Goal: Use online tool/utility: Utilize a website feature to perform a specific function

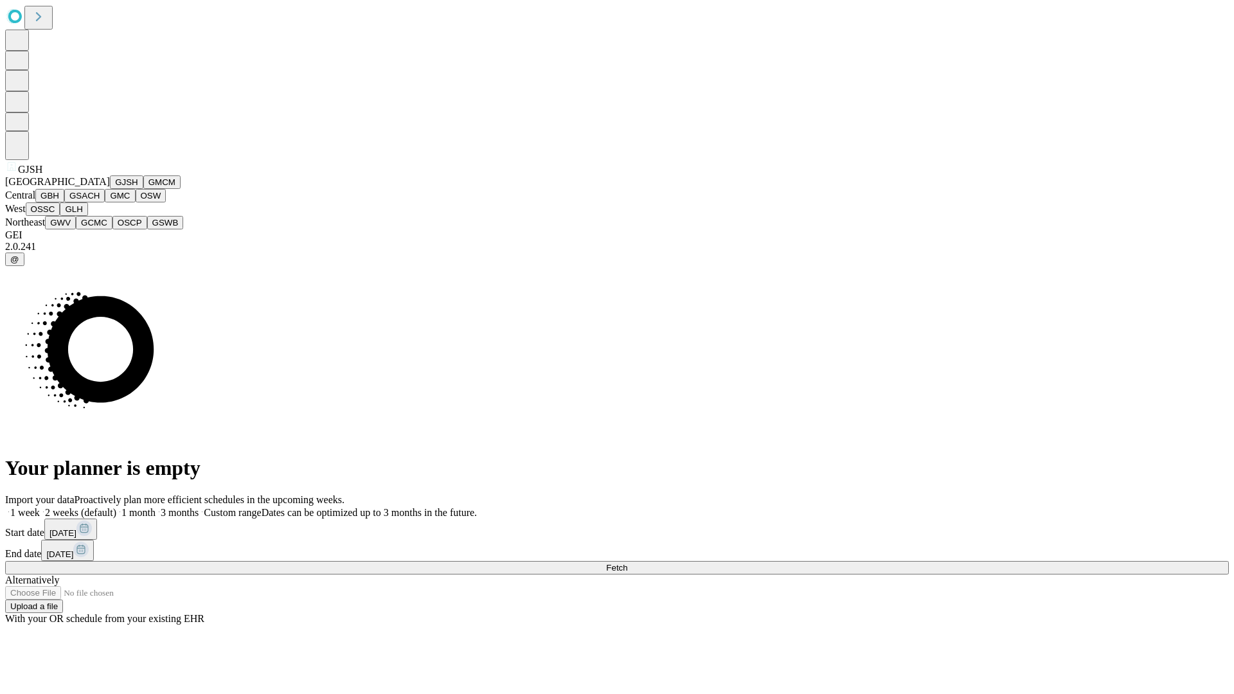
click at [110, 189] on button "GJSH" at bounding box center [126, 183] width 33 height 14
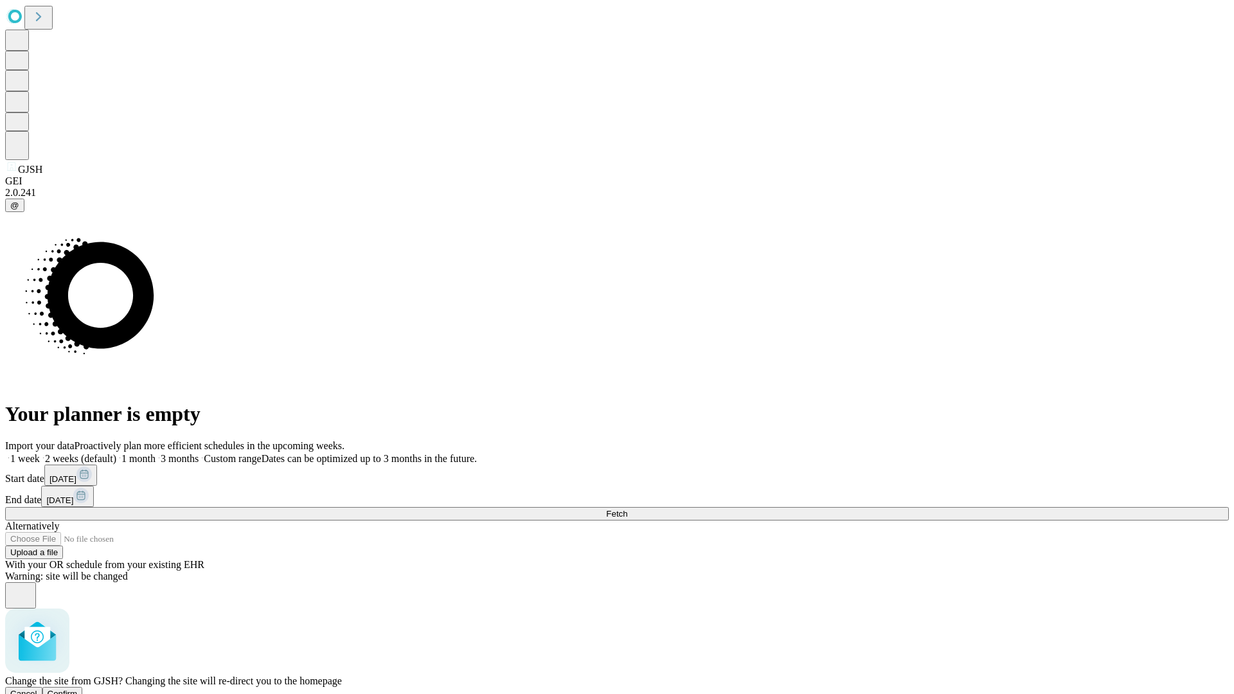
click at [78, 689] on span "Confirm" at bounding box center [63, 694] width 30 height 10
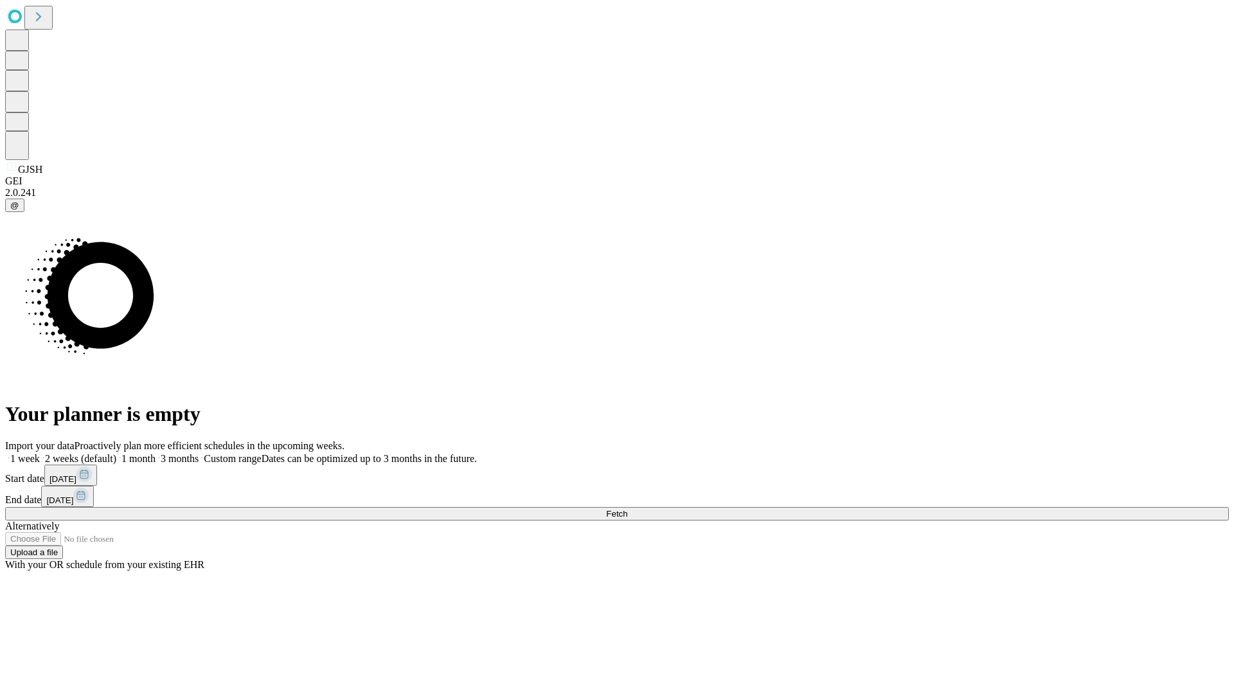
click at [156, 453] on label "1 month" at bounding box center [135, 458] width 39 height 11
click at [628, 509] on span "Fetch" at bounding box center [616, 514] width 21 height 10
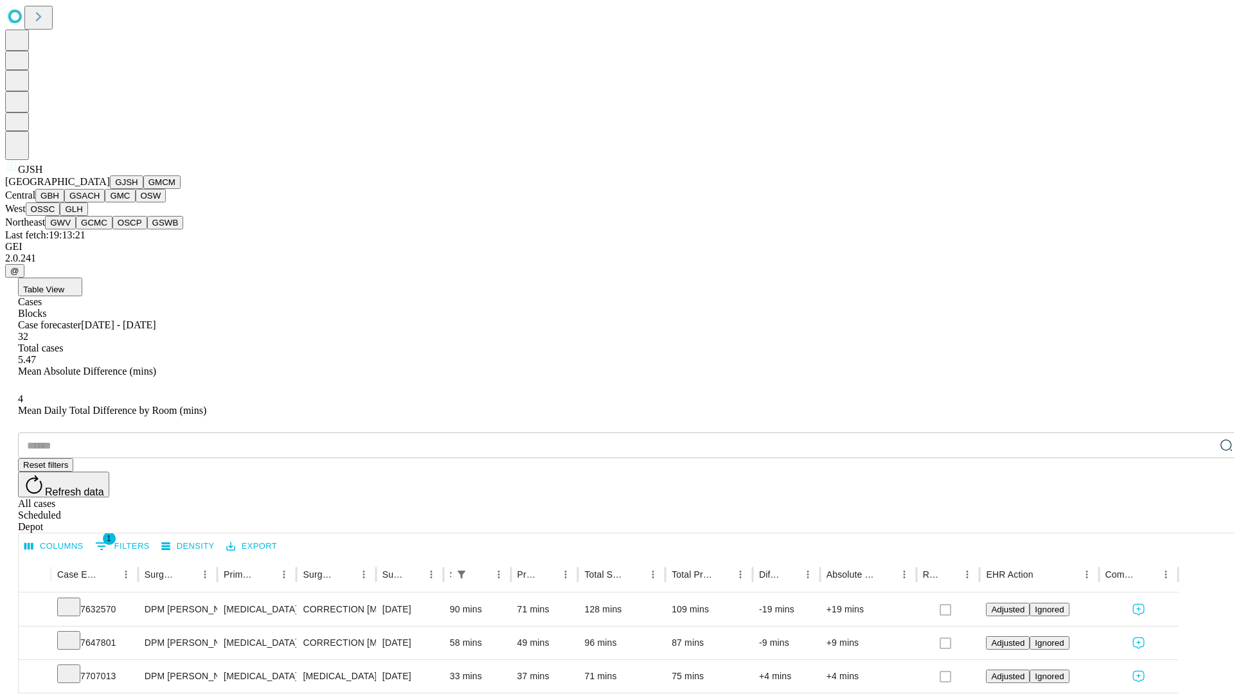
click at [143, 189] on button "GMCM" at bounding box center [161, 183] width 37 height 14
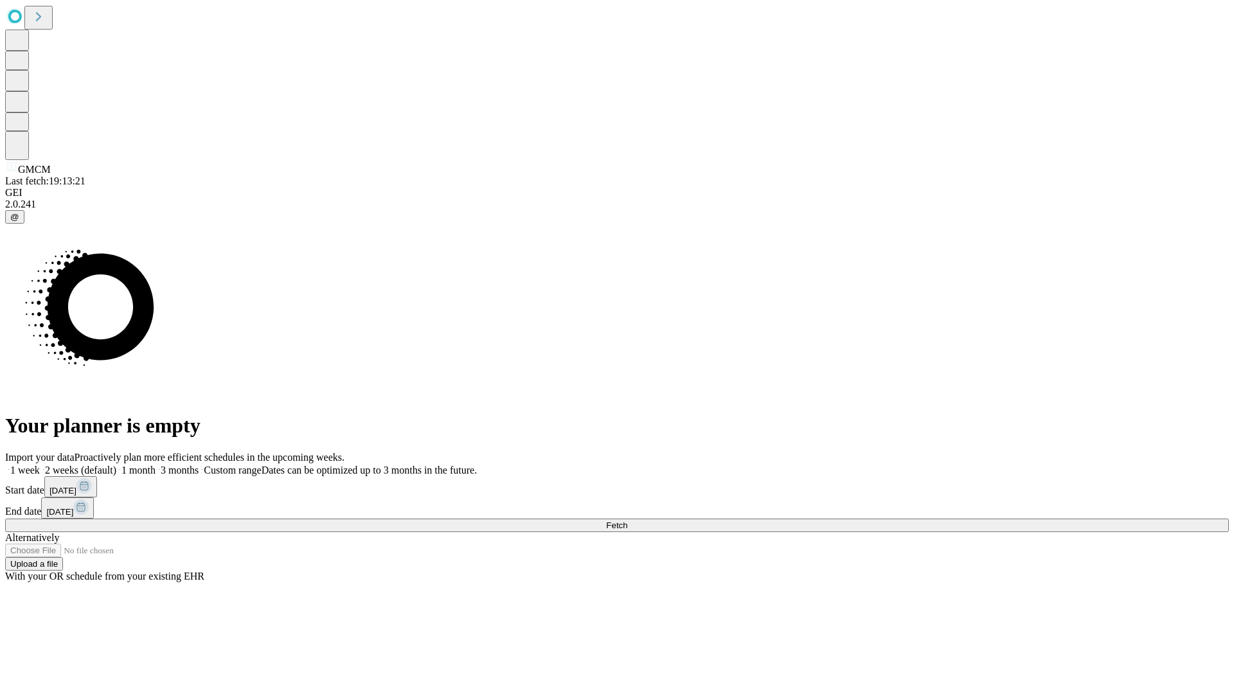
click at [156, 465] on label "1 month" at bounding box center [135, 470] width 39 height 11
click at [628, 521] on span "Fetch" at bounding box center [616, 526] width 21 height 10
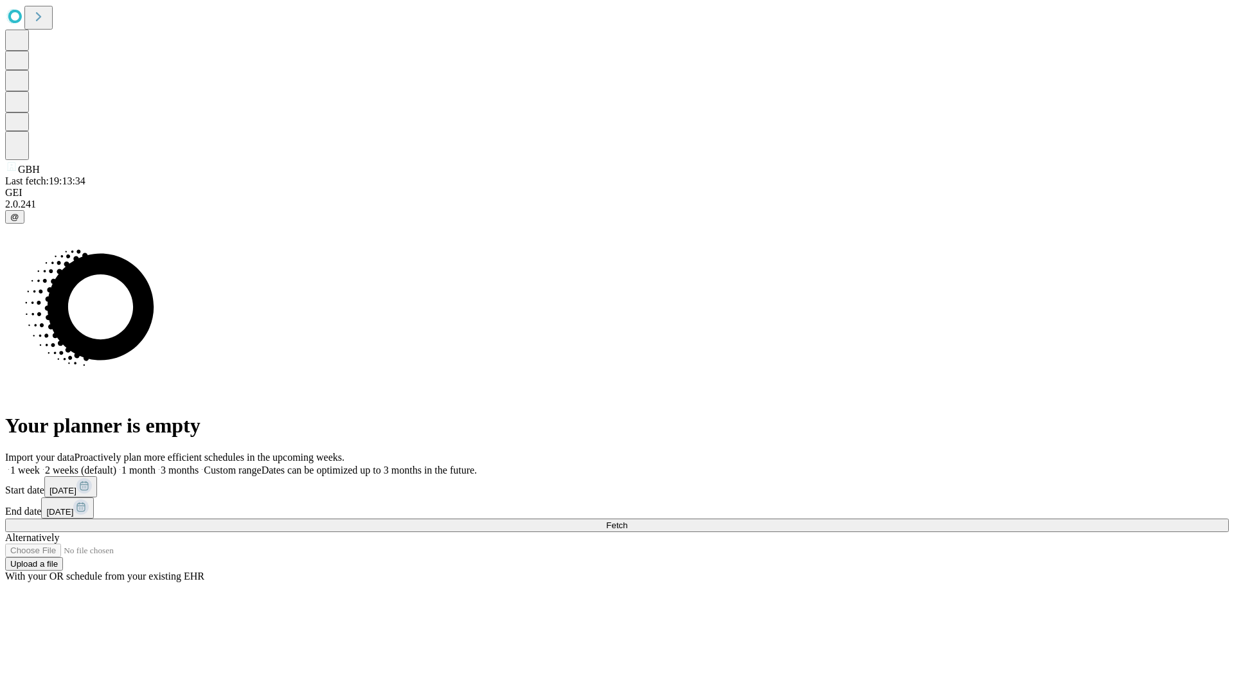
click at [628, 521] on span "Fetch" at bounding box center [616, 526] width 21 height 10
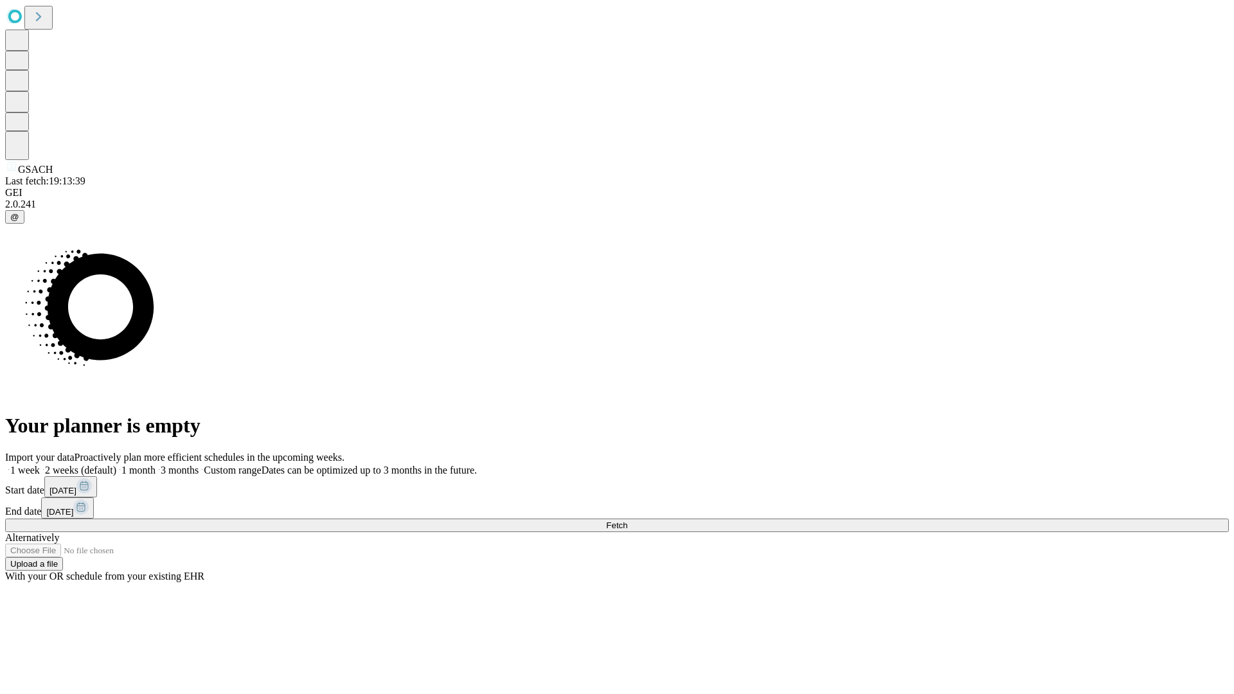
click at [156, 465] on label "1 month" at bounding box center [135, 470] width 39 height 11
click at [628, 521] on span "Fetch" at bounding box center [616, 526] width 21 height 10
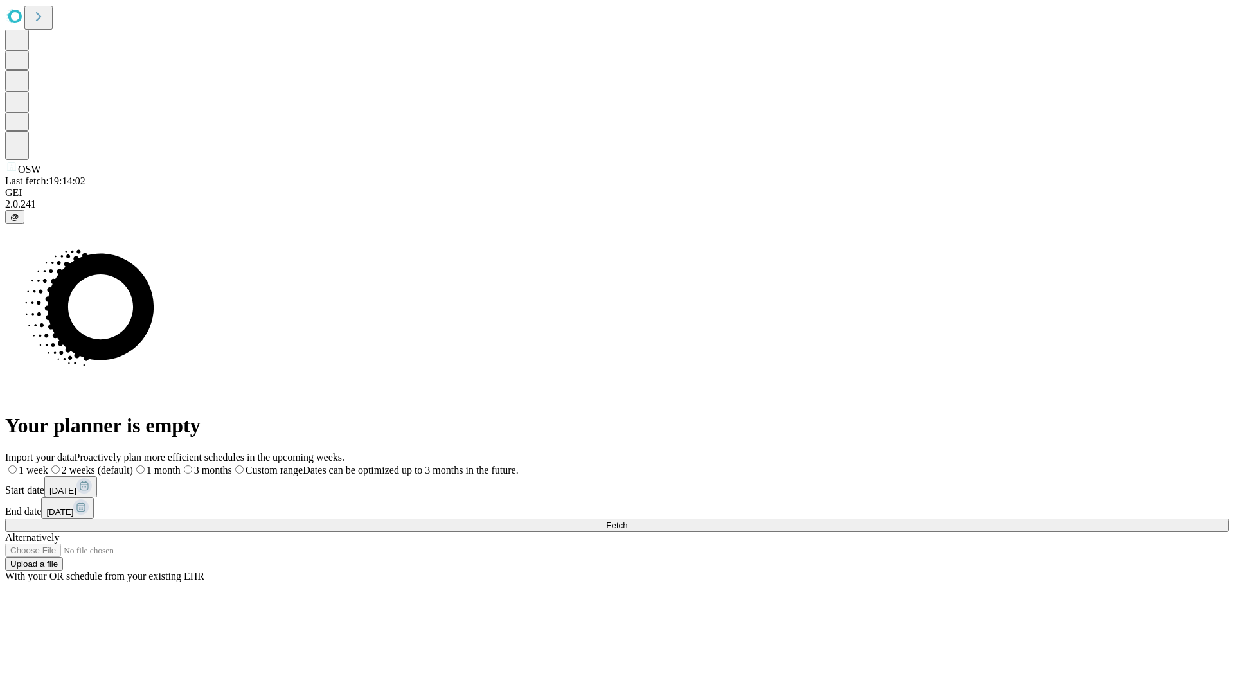
click at [181, 465] on label "1 month" at bounding box center [157, 470] width 48 height 11
click at [628, 521] on span "Fetch" at bounding box center [616, 526] width 21 height 10
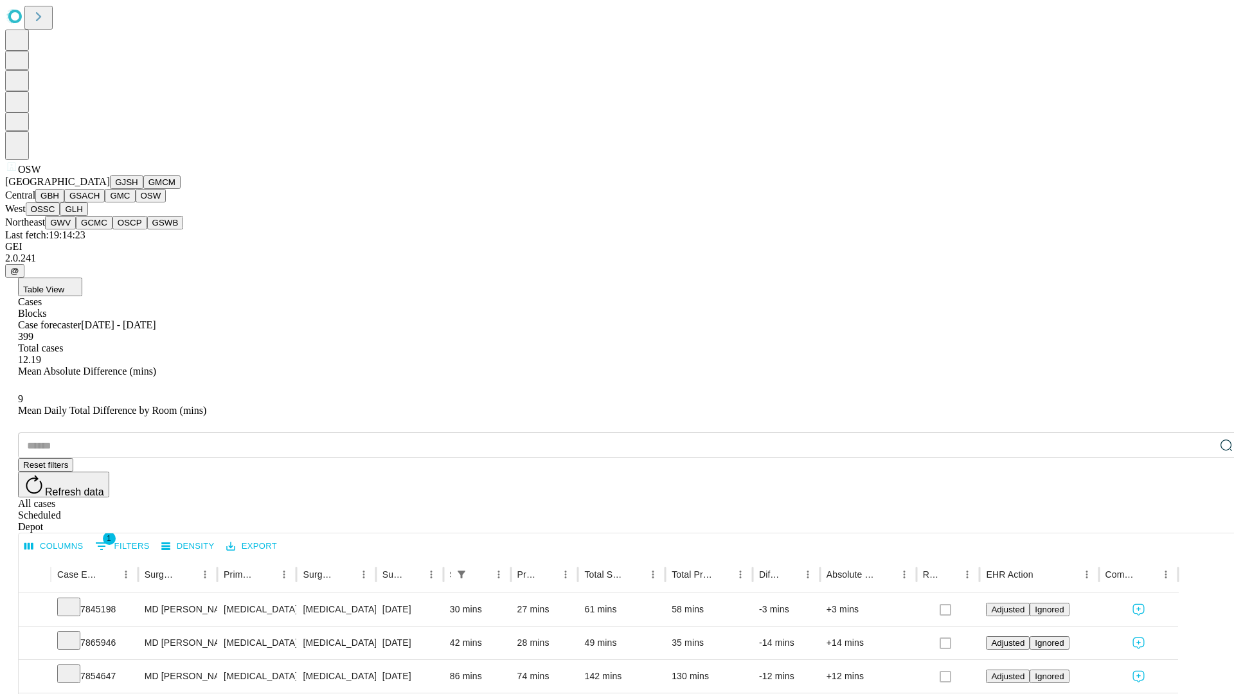
click at [60, 216] on button "OSSC" at bounding box center [43, 210] width 35 height 14
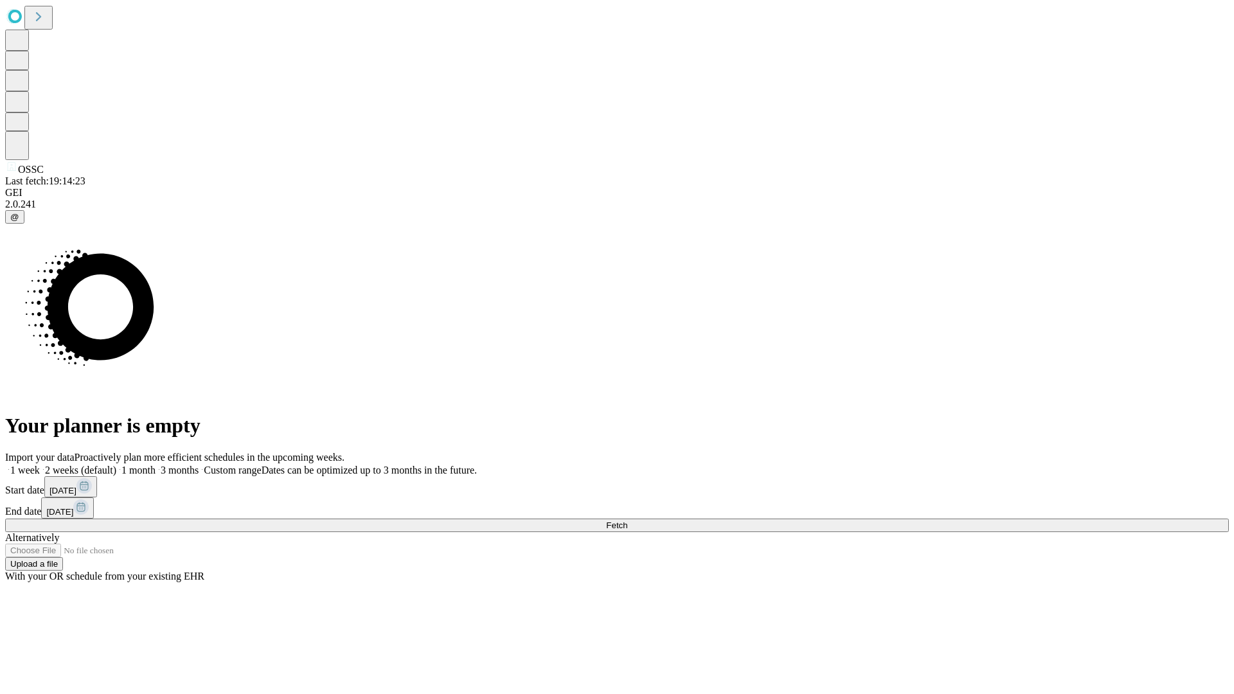
click at [156, 465] on label "1 month" at bounding box center [135, 470] width 39 height 11
click at [628, 521] on span "Fetch" at bounding box center [616, 526] width 21 height 10
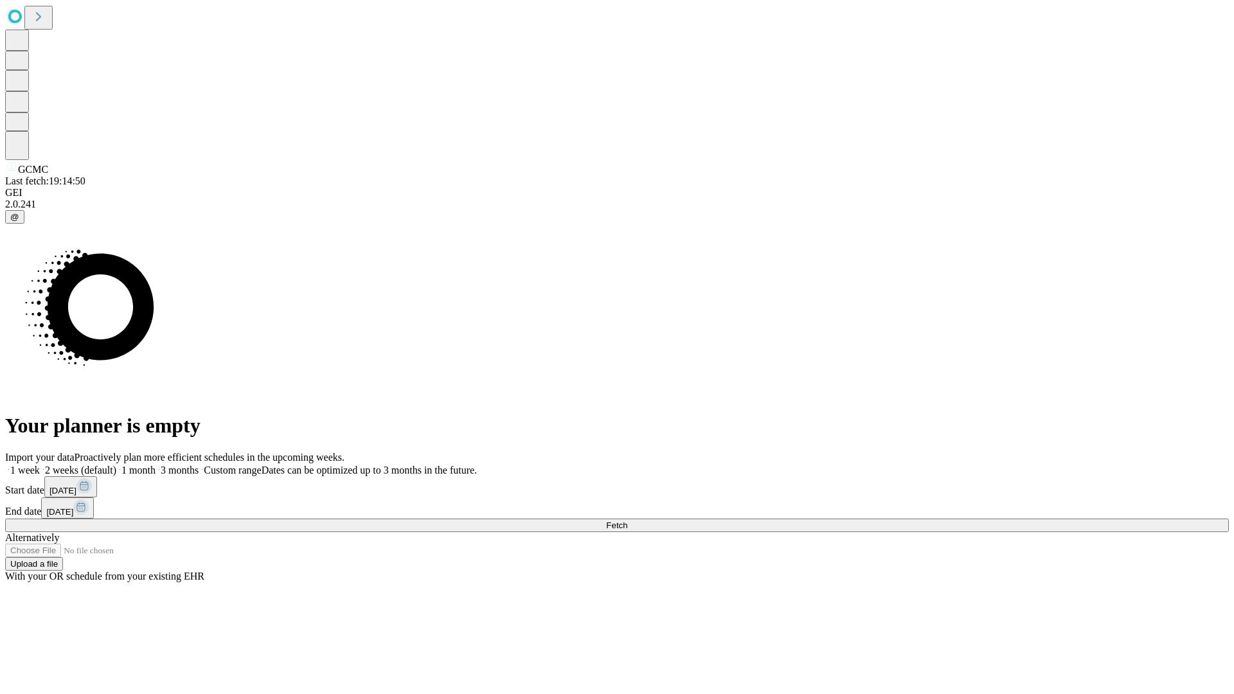
click at [156, 465] on label "1 month" at bounding box center [135, 470] width 39 height 11
click at [628, 521] on span "Fetch" at bounding box center [616, 526] width 21 height 10
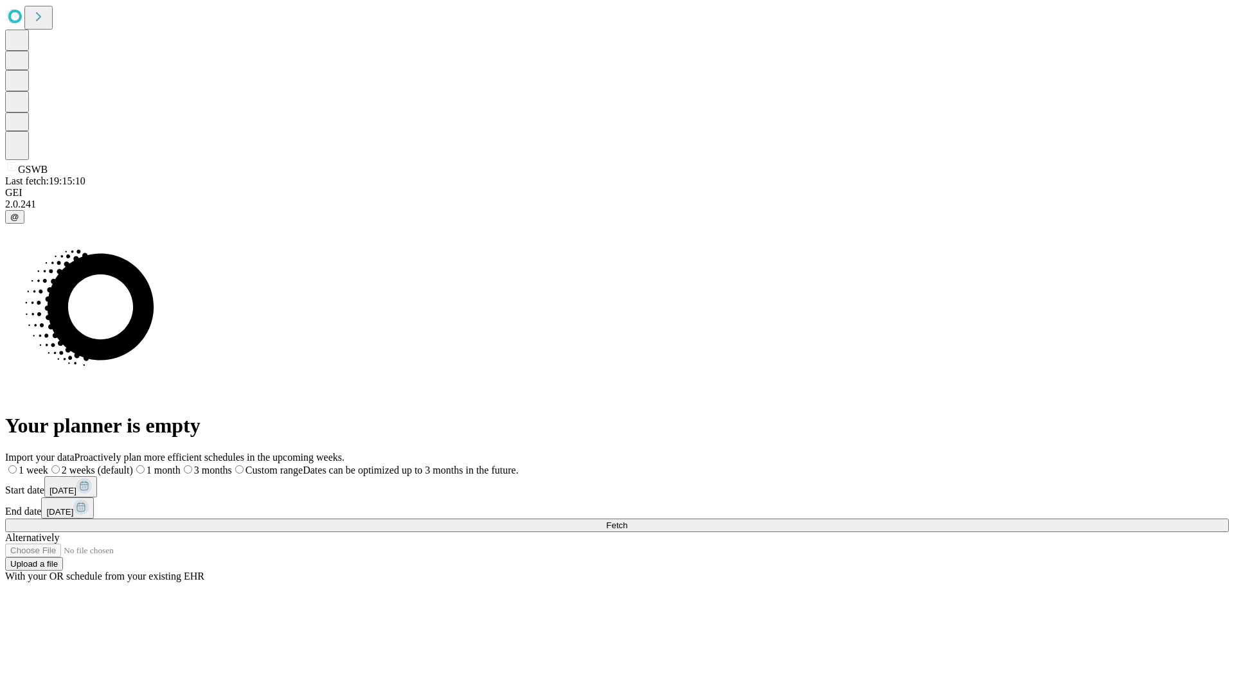
click at [181, 465] on label "1 month" at bounding box center [157, 470] width 48 height 11
click at [628, 521] on span "Fetch" at bounding box center [616, 526] width 21 height 10
